Goal: Task Accomplishment & Management: Manage account settings

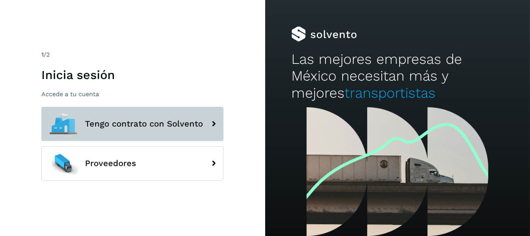
click at [119, 127] on span "Tengo contrato con Solvento" at bounding box center [144, 123] width 118 height 9
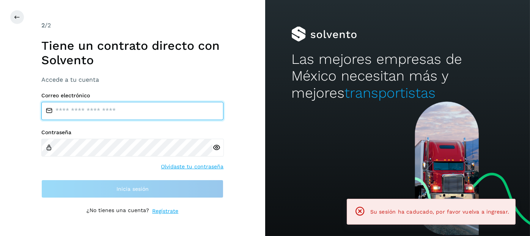
click at [135, 111] on input "email" at bounding box center [132, 111] width 182 height 18
type input "**********"
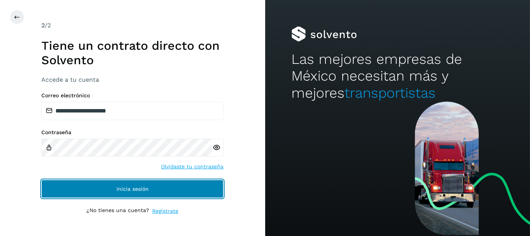
click at [162, 189] on button "Inicia sesión" at bounding box center [132, 188] width 182 height 18
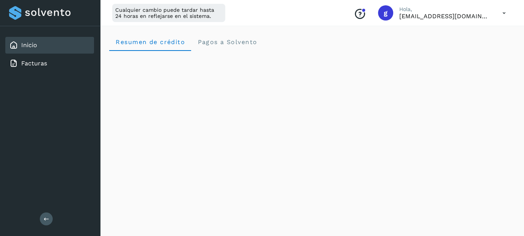
click at [47, 218] on icon at bounding box center [47, 218] width 6 height 6
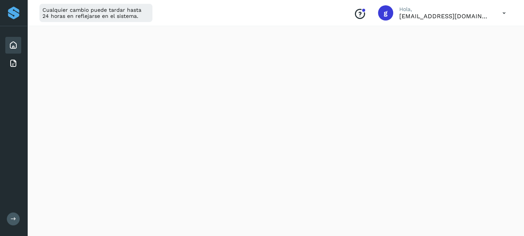
scroll to position [498, 0]
